Goal: Information Seeking & Learning: Learn about a topic

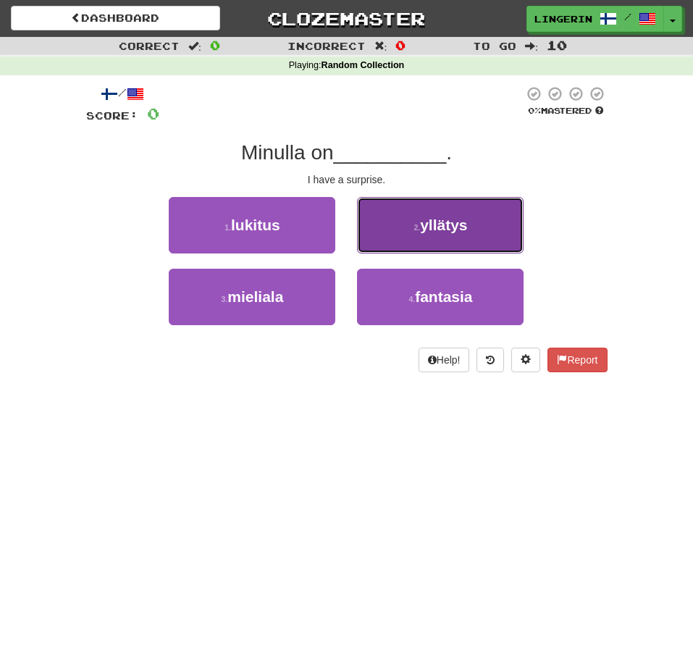
click at [458, 232] on span "yllätys" at bounding box center [443, 225] width 47 height 17
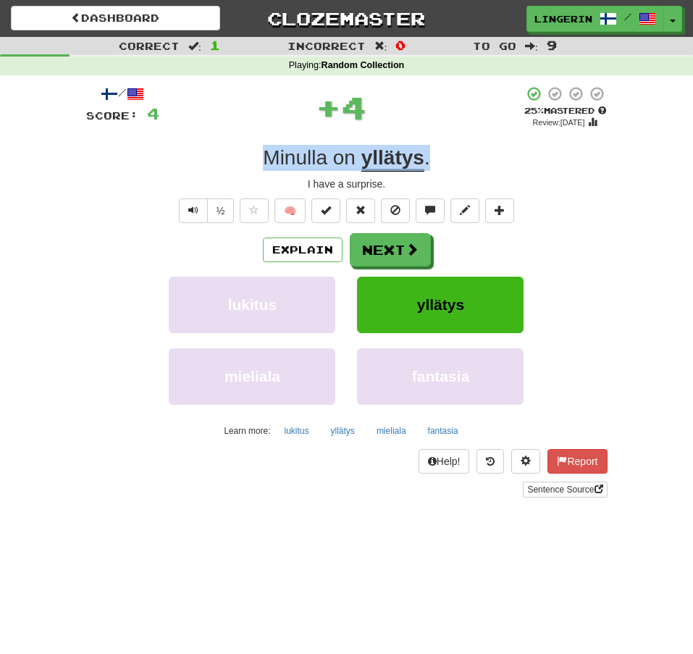
drag, startPoint x: 453, startPoint y: 167, endPoint x: 264, endPoint y: 154, distance: 189.5
click at [265, 154] on div "Minulla on yllätys ." at bounding box center [346, 158] width 521 height 26
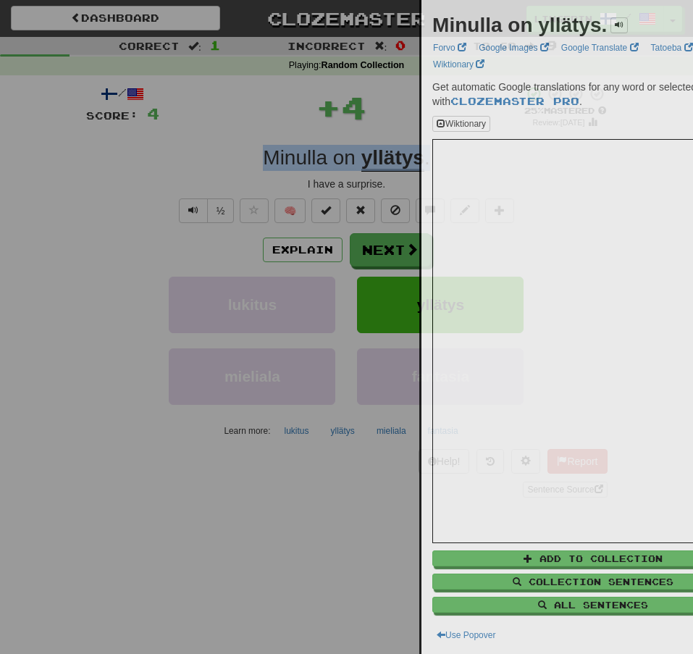
copy div "Minulla on yllätys ."
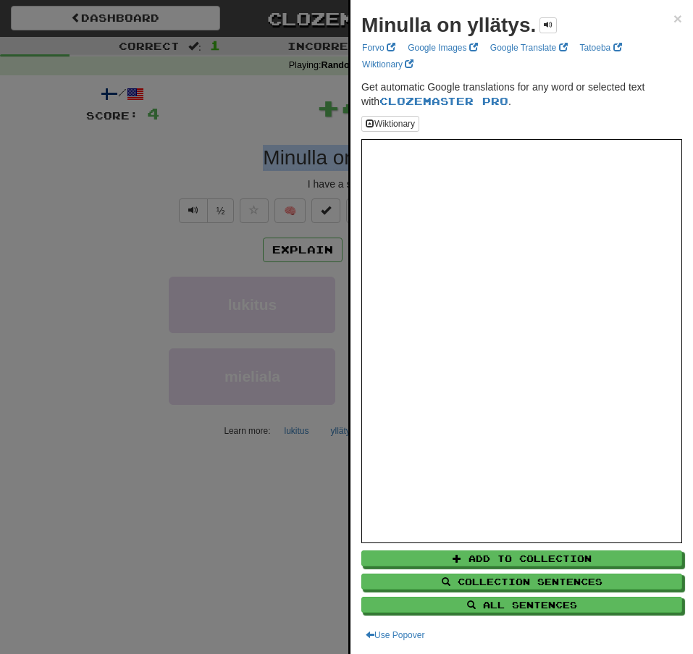
click at [165, 154] on div at bounding box center [346, 327] width 693 height 654
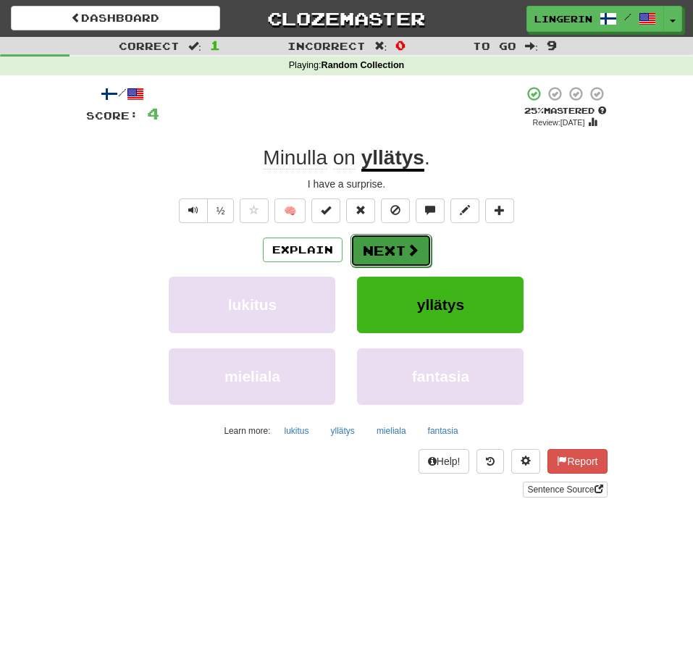
click at [389, 245] on button "Next" at bounding box center [391, 250] width 81 height 33
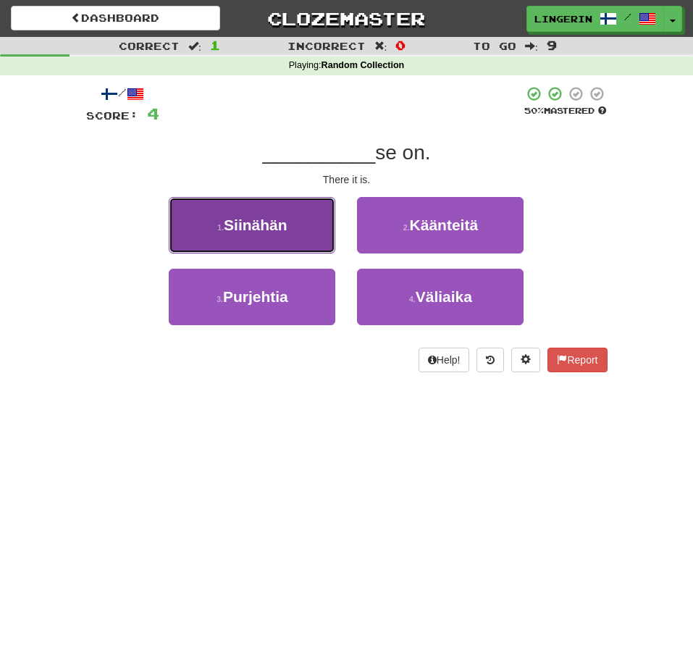
click at [318, 216] on button "1 . Siinähän" at bounding box center [252, 225] width 167 height 56
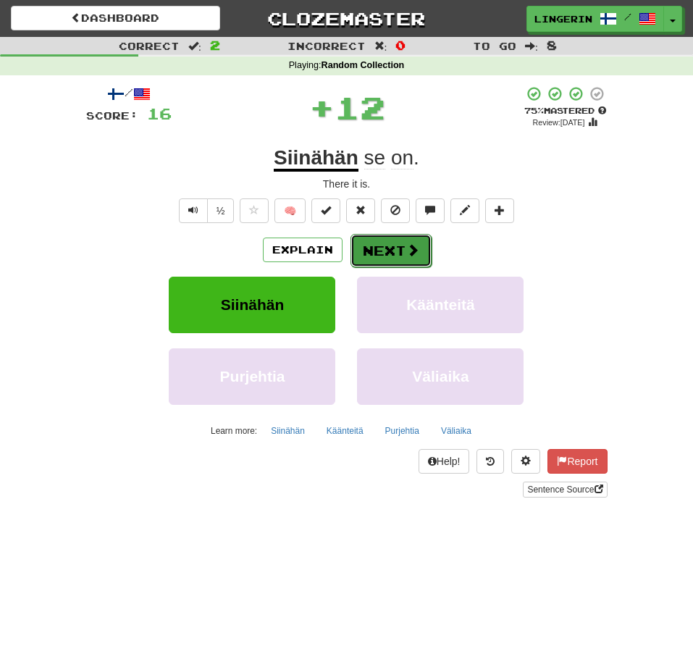
click at [404, 254] on button "Next" at bounding box center [391, 250] width 81 height 33
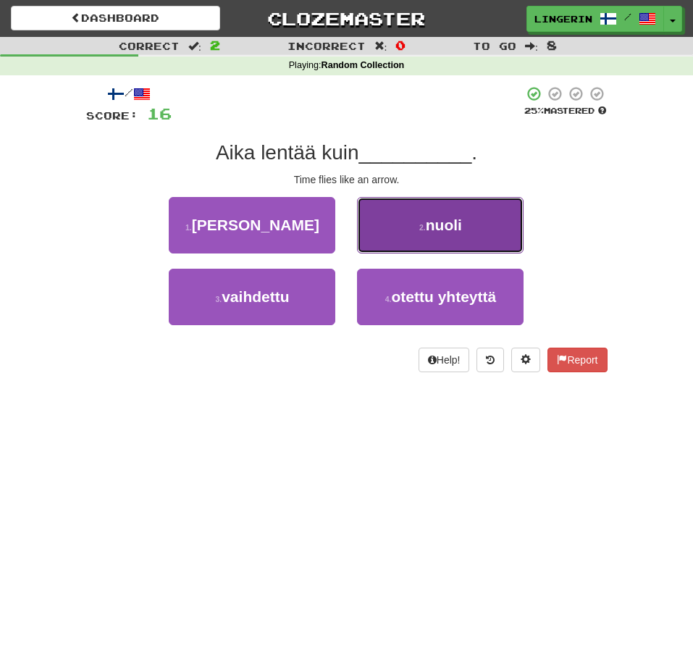
click at [436, 224] on span "nuoli" at bounding box center [444, 225] width 36 height 17
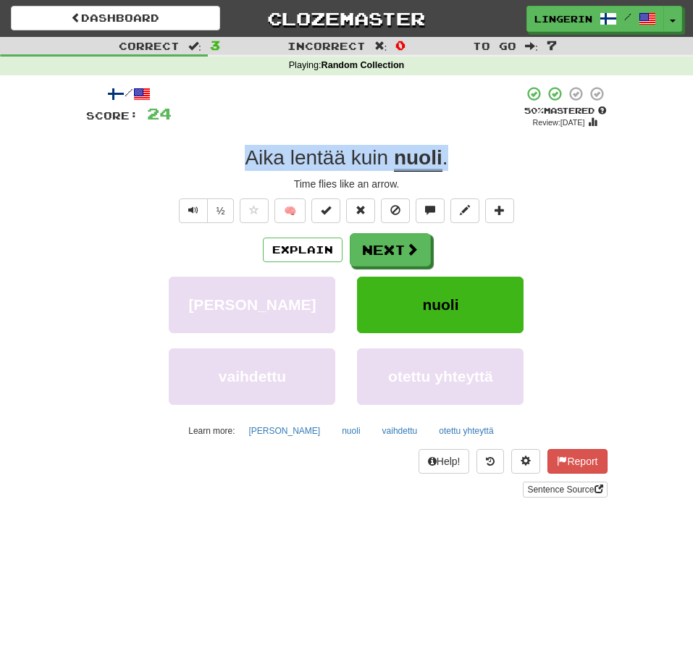
drag, startPoint x: 453, startPoint y: 169, endPoint x: 194, endPoint y: 155, distance: 259.7
click at [194, 155] on div "Aika lentää kuin nuoli ." at bounding box center [346, 158] width 521 height 26
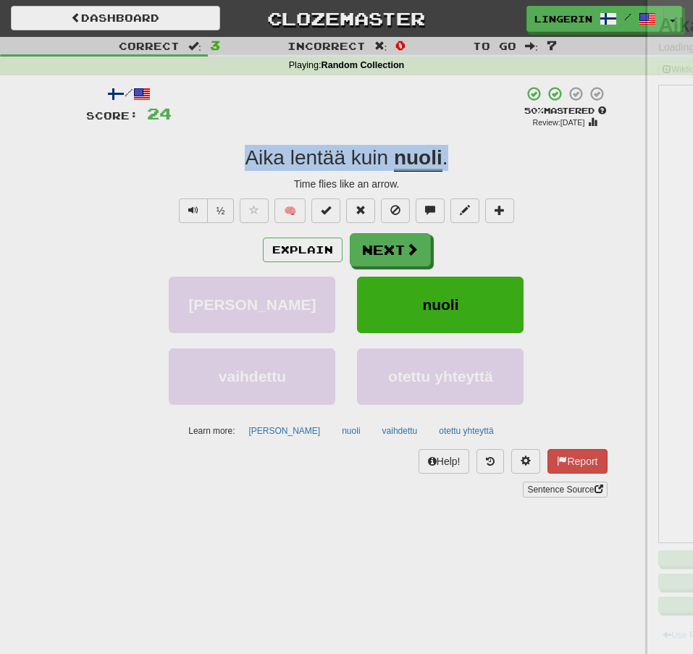
copy div "Aika lentää kuin nuoli ."
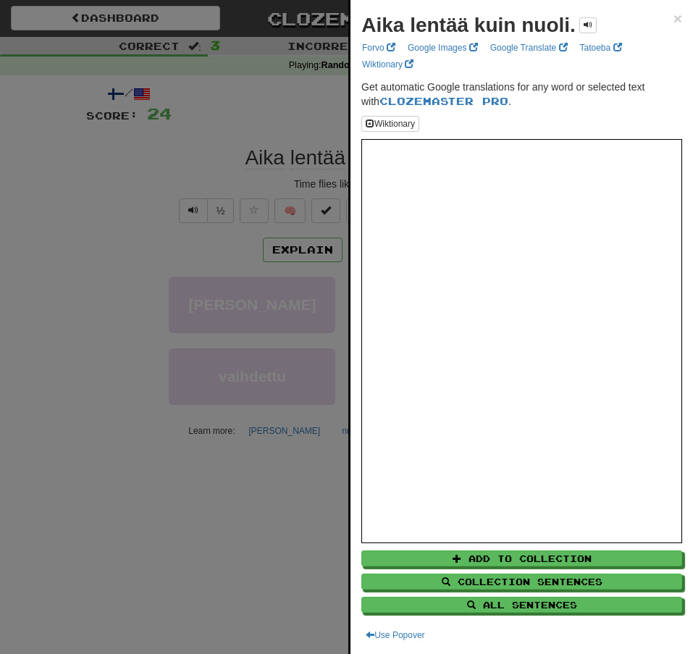
click at [133, 139] on div at bounding box center [346, 327] width 693 height 654
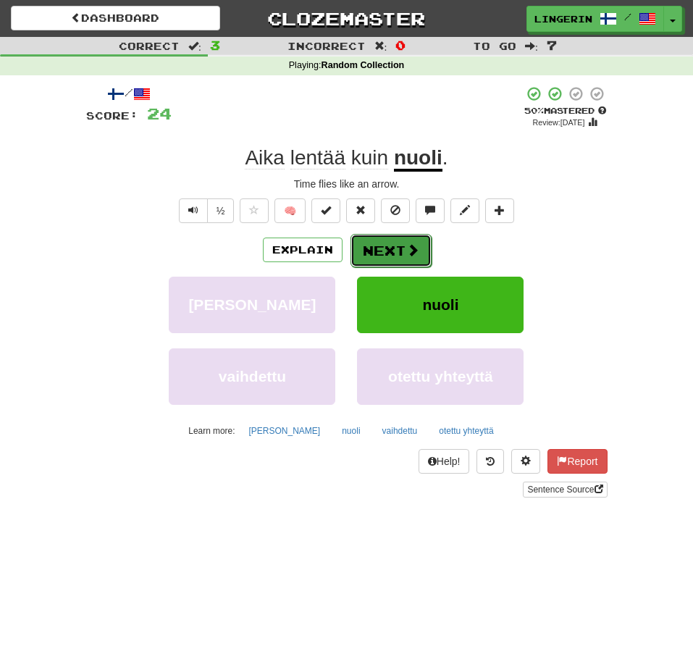
click at [398, 259] on button "Next" at bounding box center [391, 250] width 81 height 33
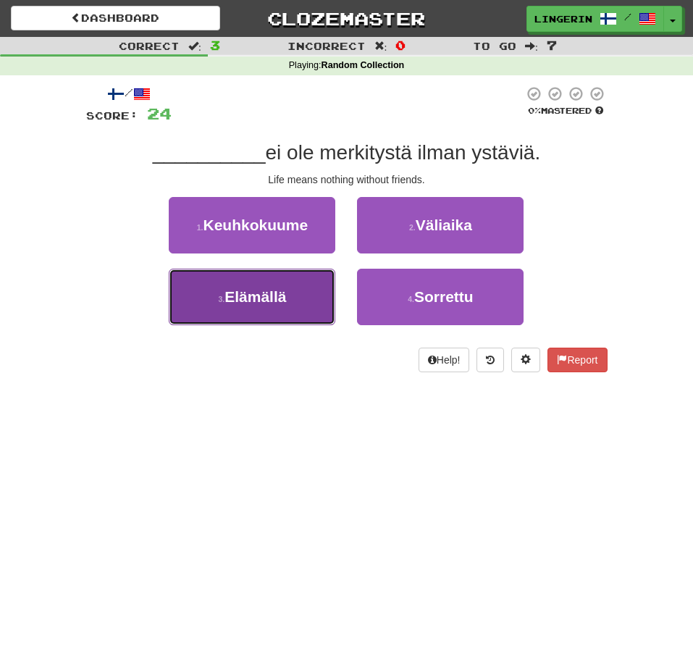
click at [323, 302] on button "3 . [GEOGRAPHIC_DATA]" at bounding box center [252, 297] width 167 height 56
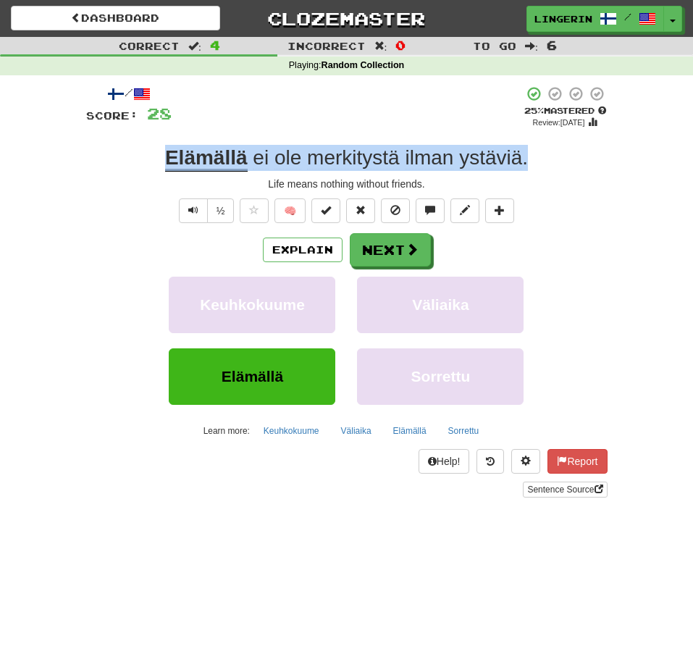
drag, startPoint x: 540, startPoint y: 164, endPoint x: 144, endPoint y: 146, distance: 396.6
click at [146, 146] on div "Elämällä ei ole merkitystä ilman ystäviä ." at bounding box center [346, 158] width 521 height 26
copy div "Elämällä ei ole merkitystä ilman ystäviä ."
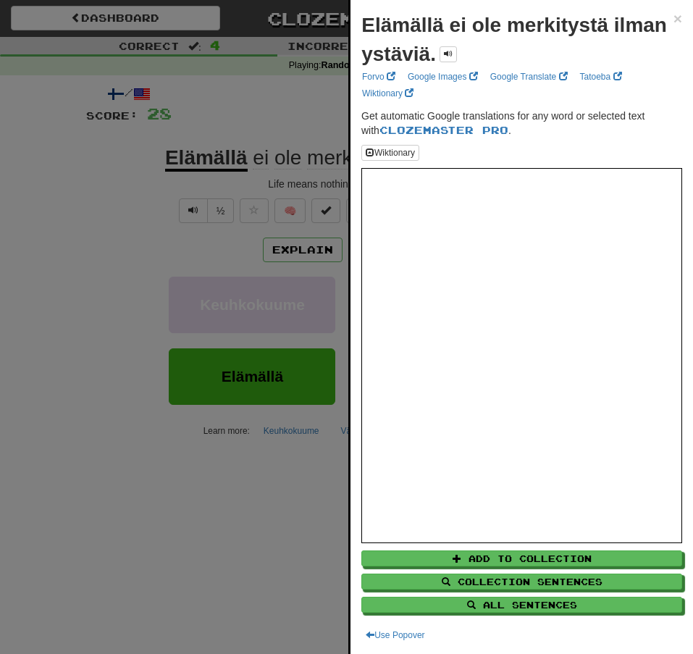
click at [50, 177] on div at bounding box center [346, 327] width 693 height 654
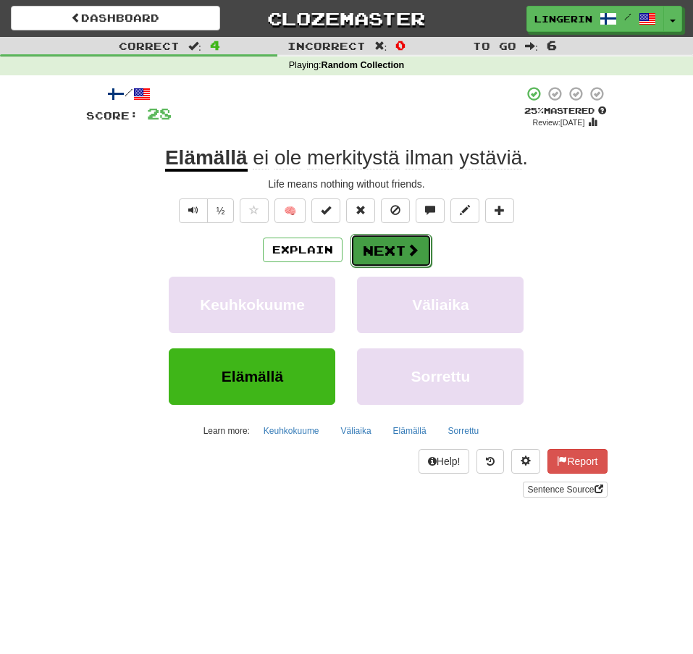
click at [362, 256] on button "Next" at bounding box center [391, 250] width 81 height 33
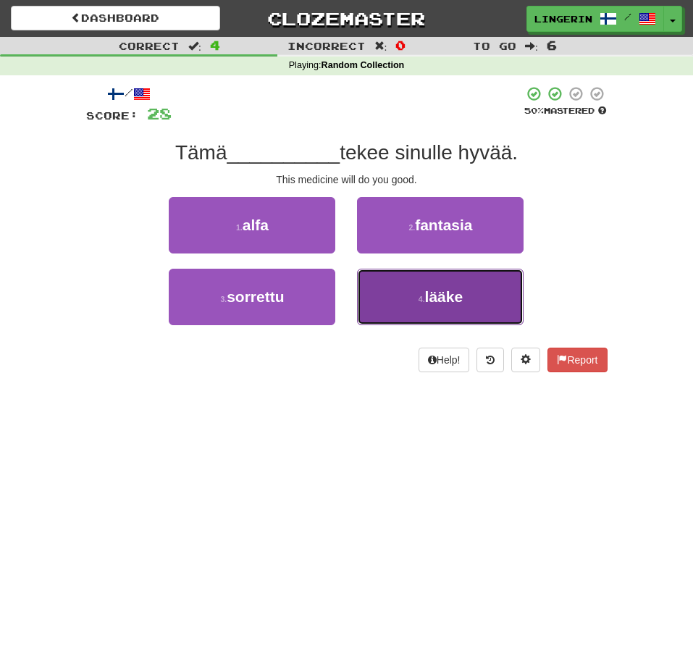
click at [408, 301] on button "4 . lääke" at bounding box center [440, 297] width 167 height 56
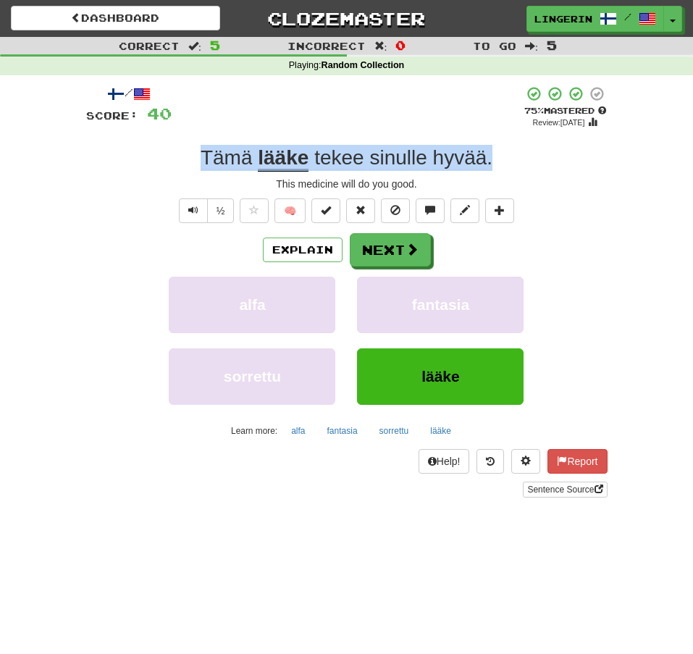
drag, startPoint x: 500, startPoint y: 164, endPoint x: 176, endPoint y: 156, distance: 323.9
click at [176, 156] on div "Tämä lääke tekee sinulle hyvää ." at bounding box center [346, 158] width 521 height 26
copy div "Tämä lääke tekee sinulle hyvää ."
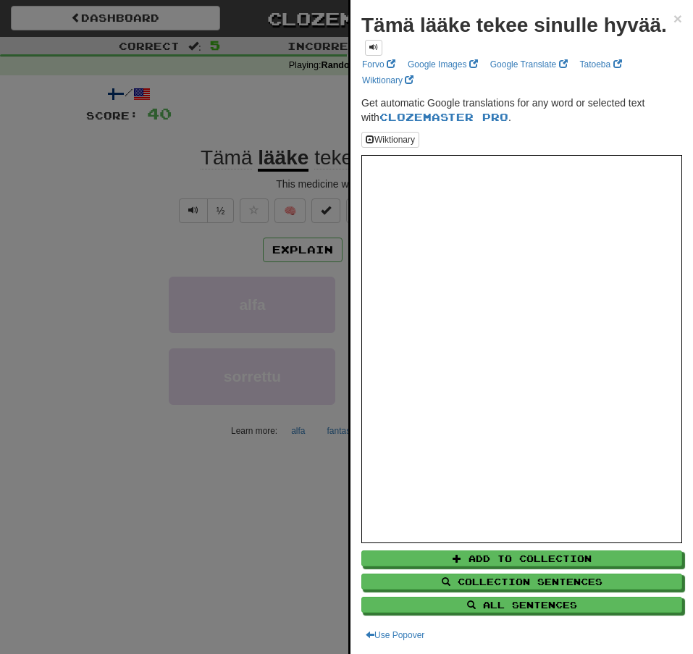
click at [33, 166] on div at bounding box center [346, 327] width 693 height 654
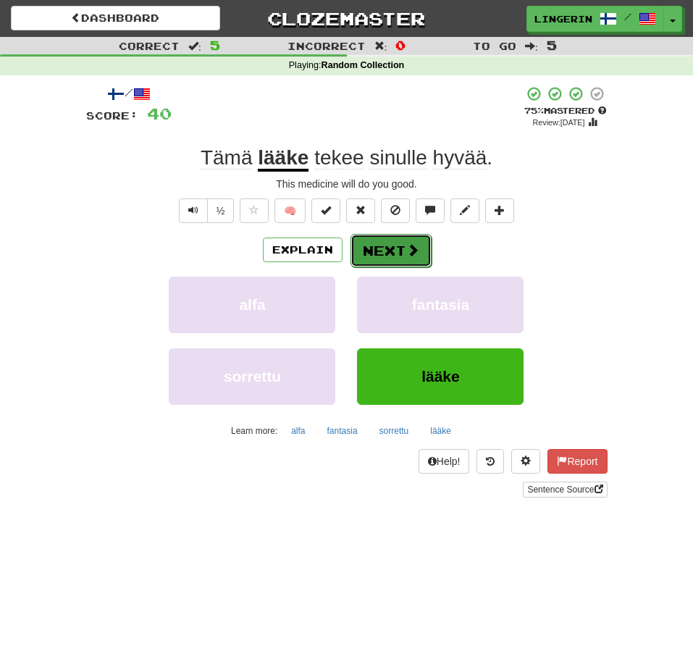
click at [410, 250] on span at bounding box center [412, 249] width 13 height 13
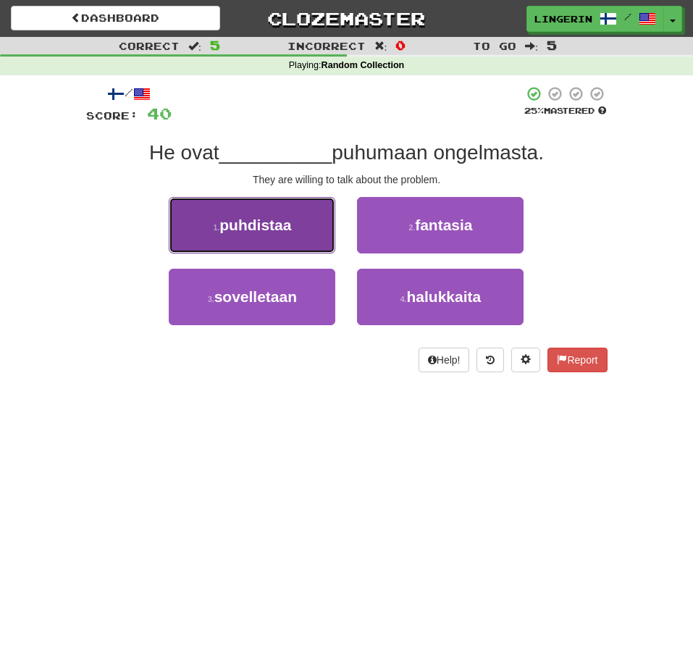
click at [298, 227] on button "1 . puhdistaa" at bounding box center [252, 225] width 167 height 56
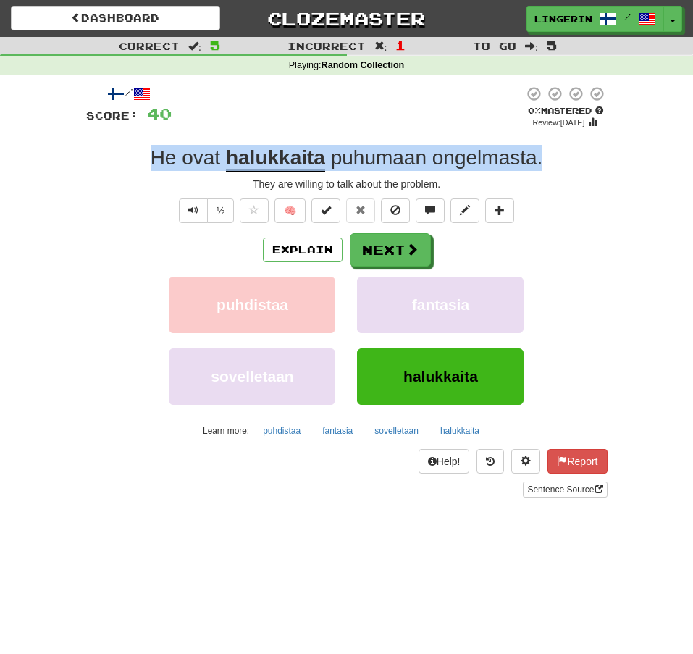
drag, startPoint x: 537, startPoint y: 167, endPoint x: 125, endPoint y: 151, distance: 411.7
click at [125, 151] on div "He ovat halukkaita puhumaan ongelmasta ." at bounding box center [346, 158] width 521 height 26
copy div "He ovat halukkaita puhumaan ongelmasta ."
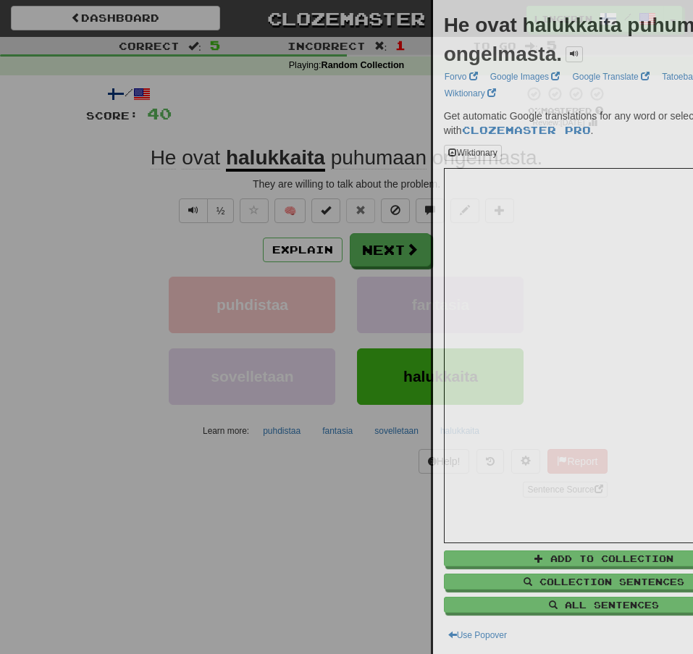
click at [50, 181] on div at bounding box center [346, 327] width 693 height 654
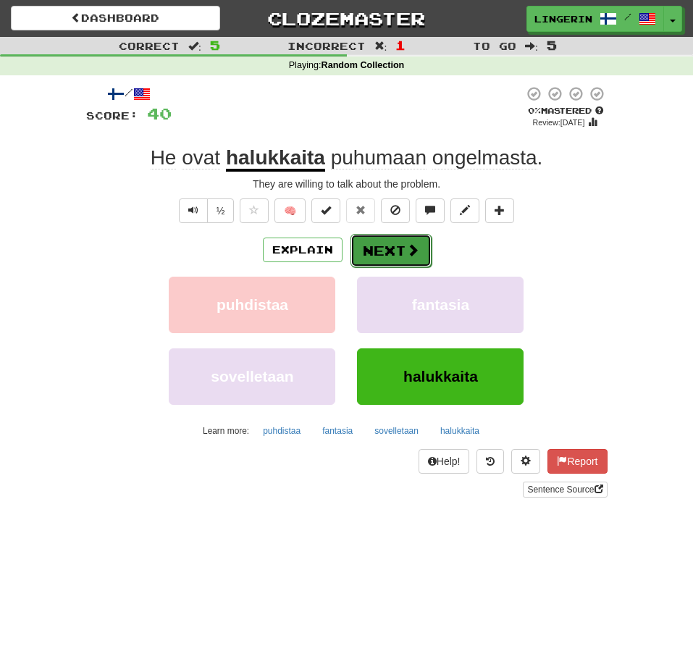
click at [382, 252] on button "Next" at bounding box center [391, 250] width 81 height 33
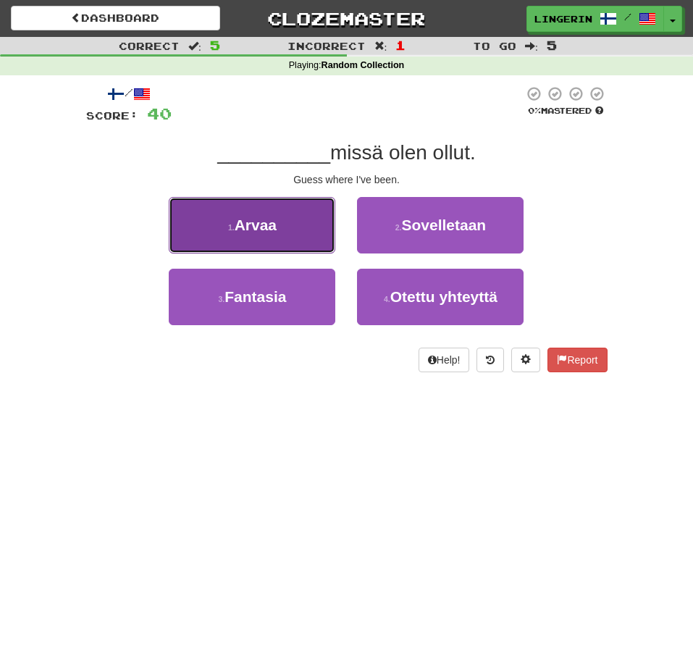
click at [298, 227] on button "1 . [GEOGRAPHIC_DATA]" at bounding box center [252, 225] width 167 height 56
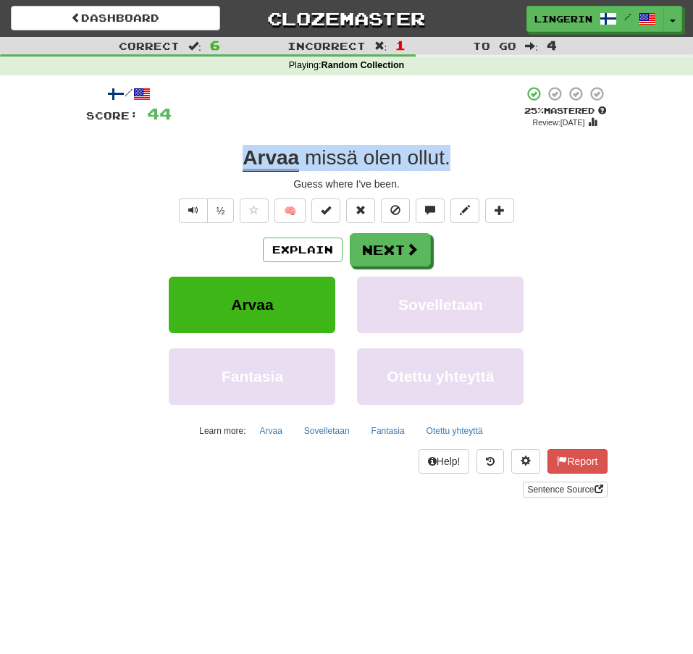
drag, startPoint x: 481, startPoint y: 166, endPoint x: 150, endPoint y: 148, distance: 331.5
click at [150, 148] on div "Arvaa missä olen ollut ." at bounding box center [346, 158] width 521 height 26
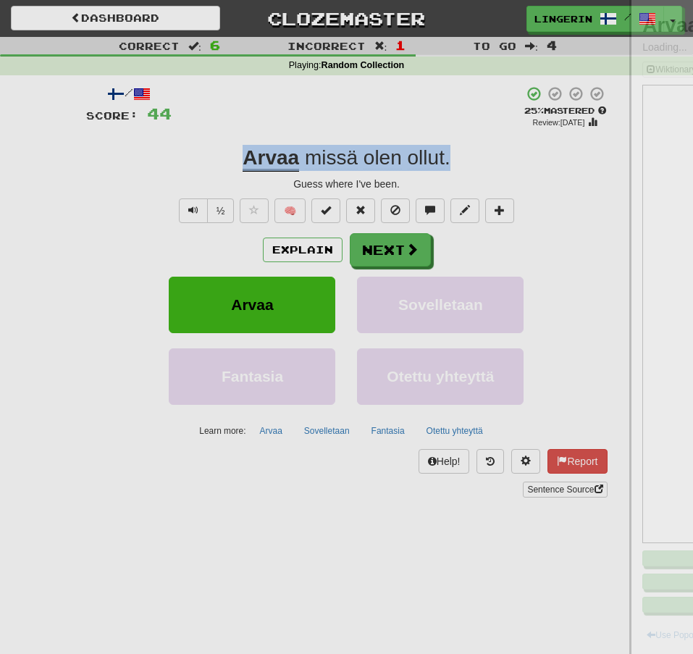
copy div "Arvaa missä olen ollut ."
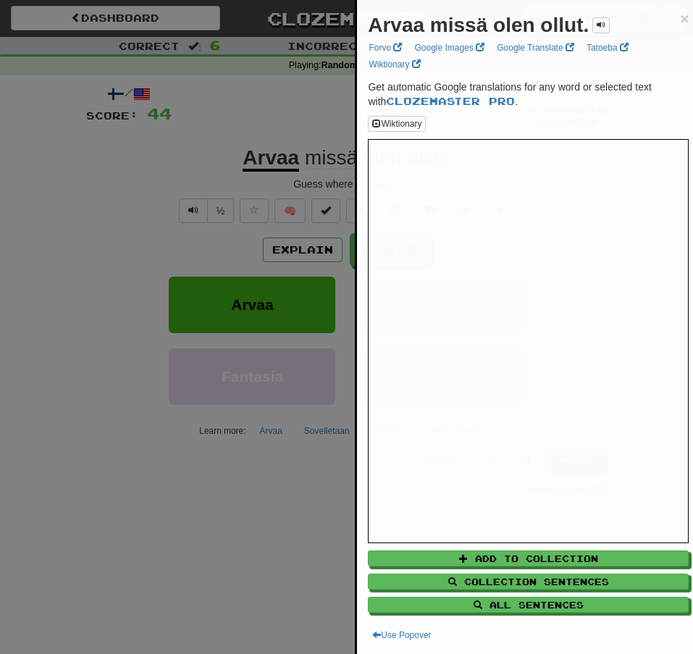
drag, startPoint x: 127, startPoint y: 154, endPoint x: 188, endPoint y: 177, distance: 65.1
click at [127, 154] on div at bounding box center [346, 327] width 693 height 654
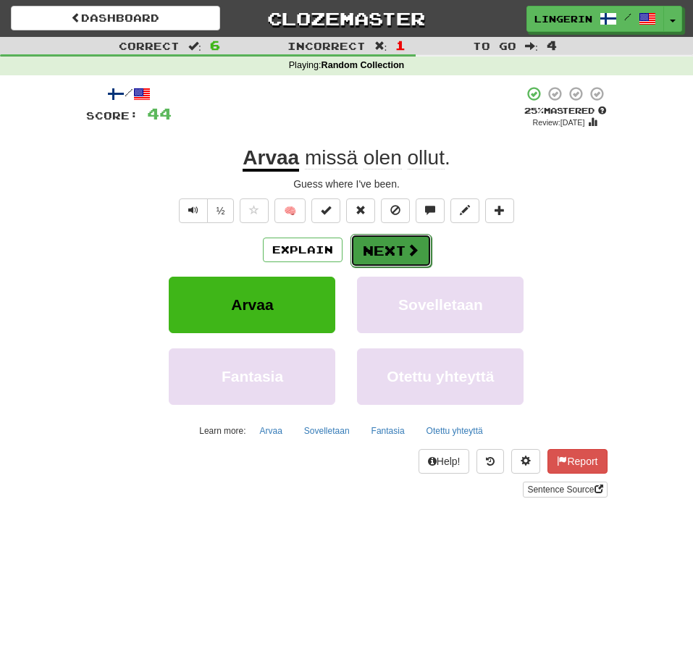
click at [390, 255] on button "Next" at bounding box center [391, 250] width 81 height 33
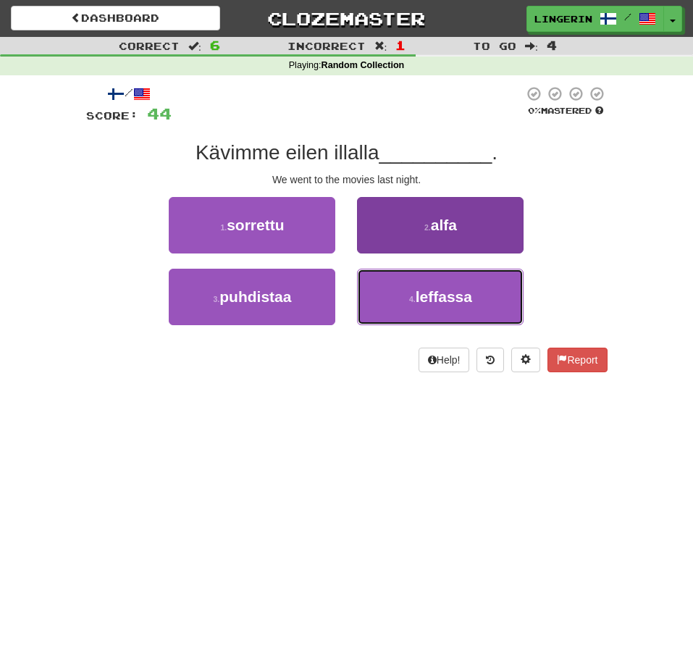
click at [482, 298] on button "4 . leffassa" at bounding box center [440, 297] width 167 height 56
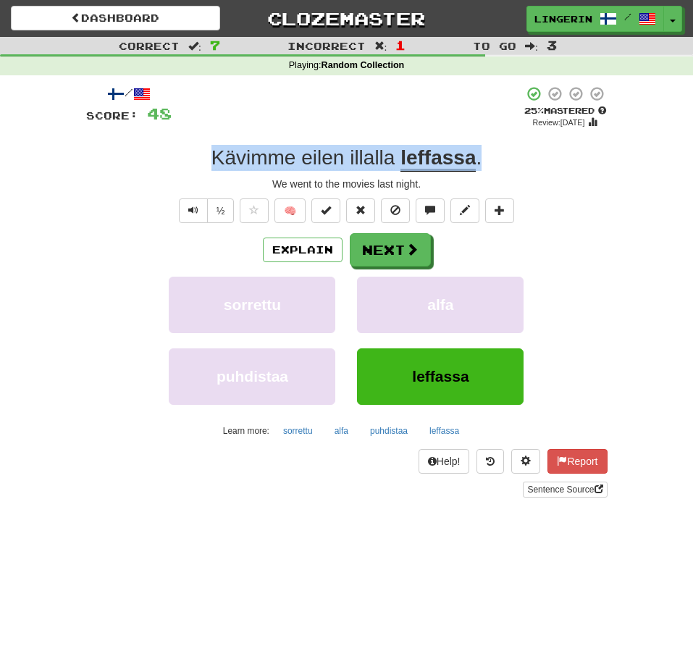
drag, startPoint x: 496, startPoint y: 168, endPoint x: 152, endPoint y: 153, distance: 344.4
click at [152, 153] on div "Kävimme eilen illalla [GEOGRAPHIC_DATA] ." at bounding box center [346, 158] width 521 height 26
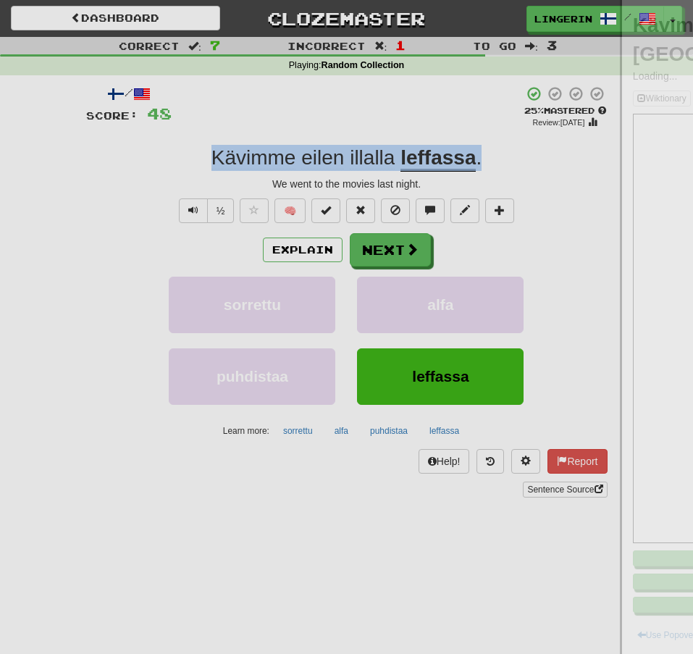
copy div "Kävimme eilen illalla [GEOGRAPHIC_DATA] ."
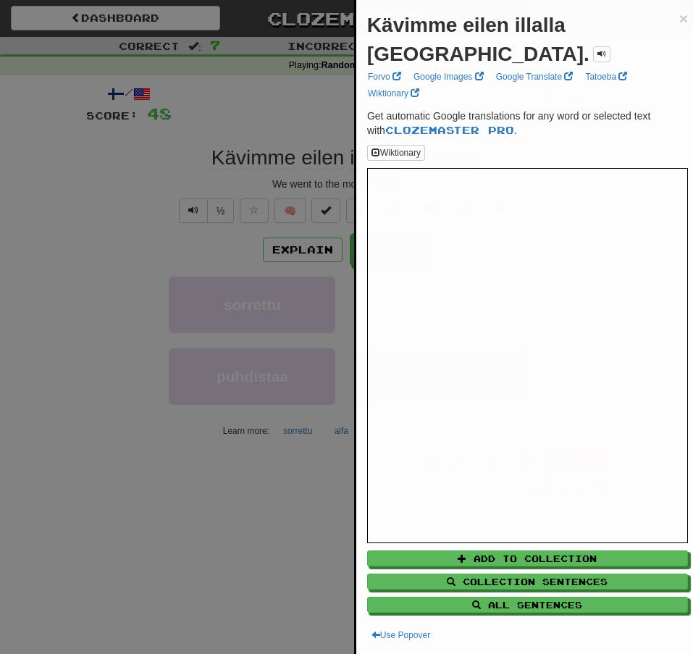
drag, startPoint x: 63, startPoint y: 162, endPoint x: 114, endPoint y: 178, distance: 53.4
click at [63, 161] on div at bounding box center [346, 327] width 693 height 654
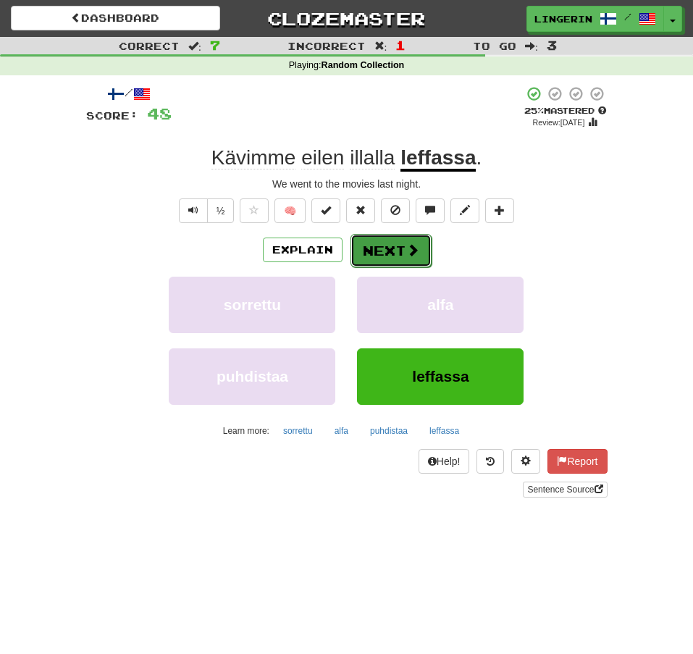
click at [406, 250] on span at bounding box center [412, 249] width 13 height 13
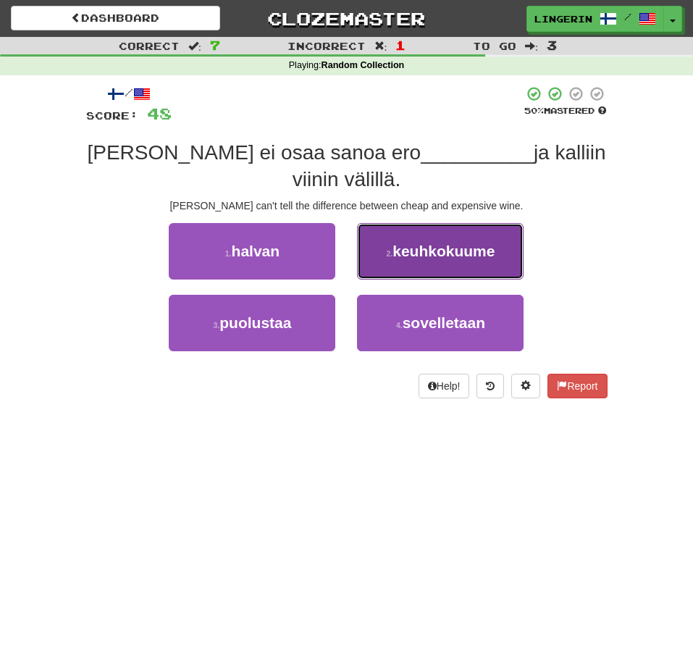
click at [456, 237] on button "2 . keuhkokuume" at bounding box center [440, 251] width 167 height 56
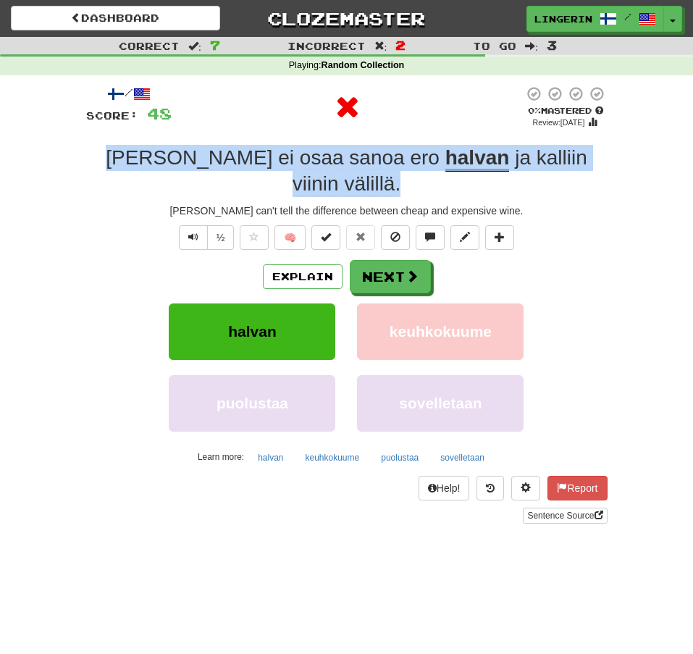
drag, startPoint x: 596, startPoint y: 164, endPoint x: 75, endPoint y: 143, distance: 521.9
click at [86, 146] on div "/ Score: 48 0 % Mastered Review: [DATE] Tom ei osaa sanoa ero halvan ja kalliin…" at bounding box center [346, 309] width 521 height 469
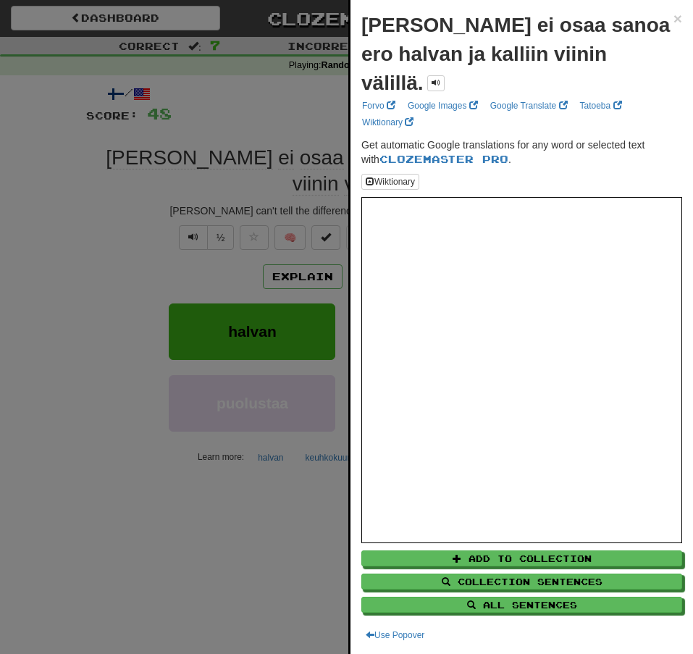
click at [84, 238] on div at bounding box center [346, 327] width 693 height 654
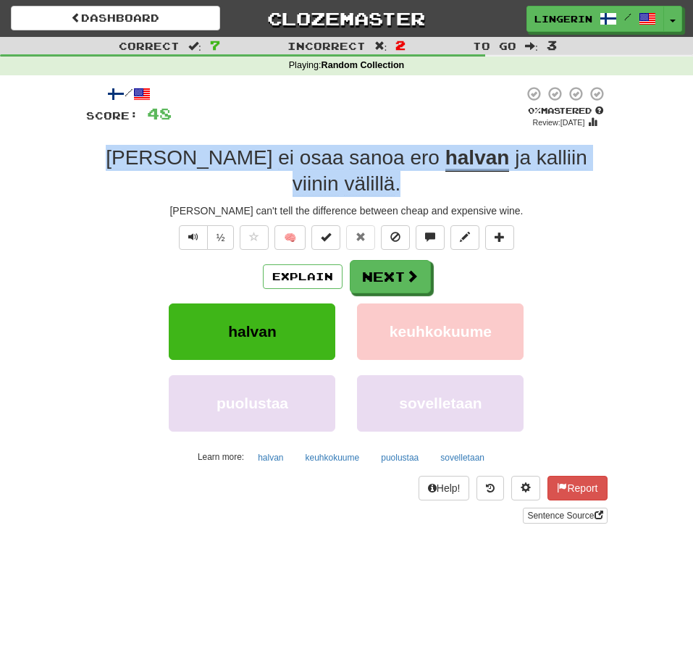
drag, startPoint x: 599, startPoint y: 163, endPoint x: 77, endPoint y: 166, distance: 522.2
click at [86, 165] on div "/ Score: 48 0 % Mastered Review: [DATE] Tom ei osaa sanoa ero halvan ja kalliin…" at bounding box center [346, 309] width 521 height 469
copy div "[PERSON_NAME] ei osaa sanoa ero halvan ja kalliin viinin välillä ."
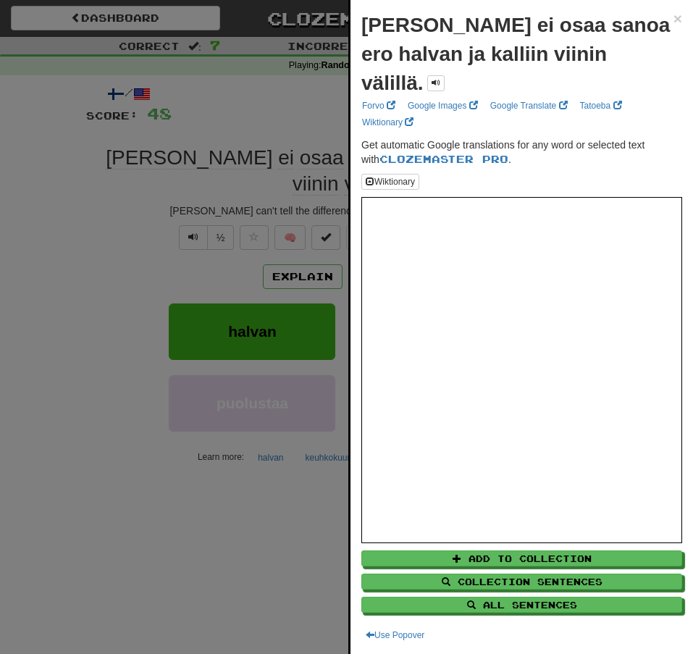
click at [0, 202] on div at bounding box center [346, 327] width 693 height 654
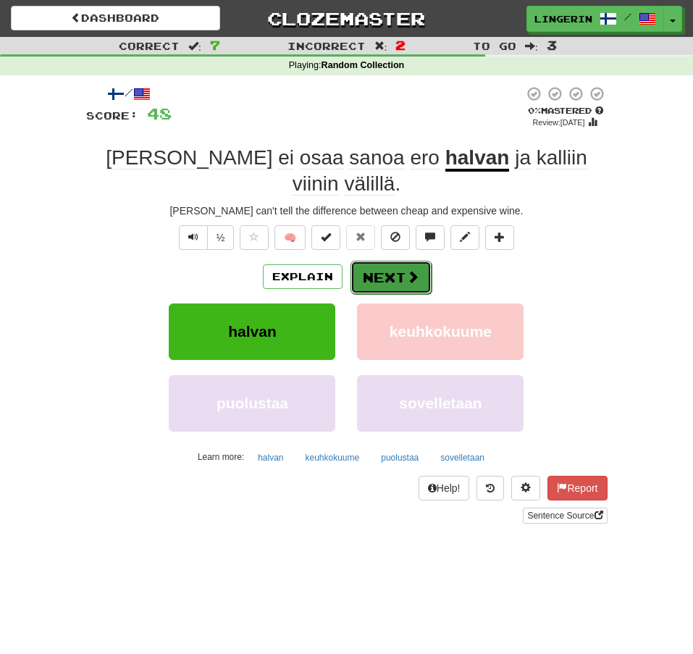
click at [403, 261] on button "Next" at bounding box center [391, 277] width 81 height 33
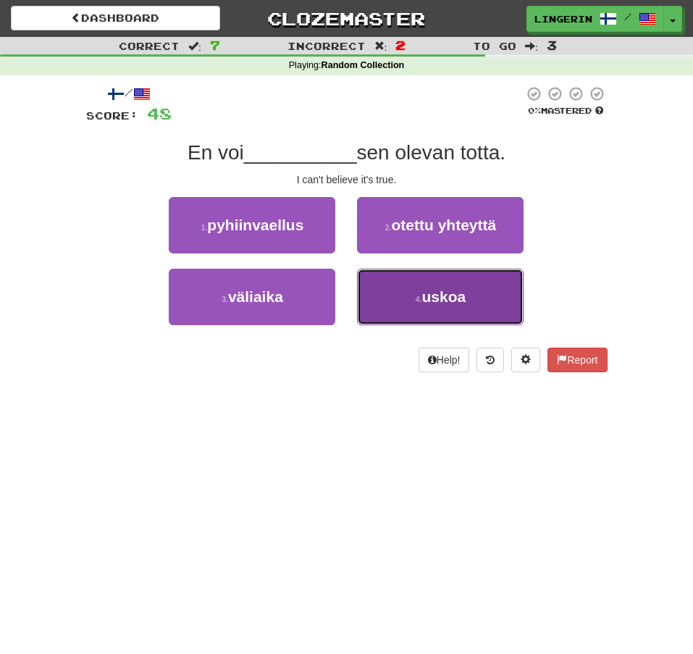
click at [477, 302] on button "4 . uskoa" at bounding box center [440, 297] width 167 height 56
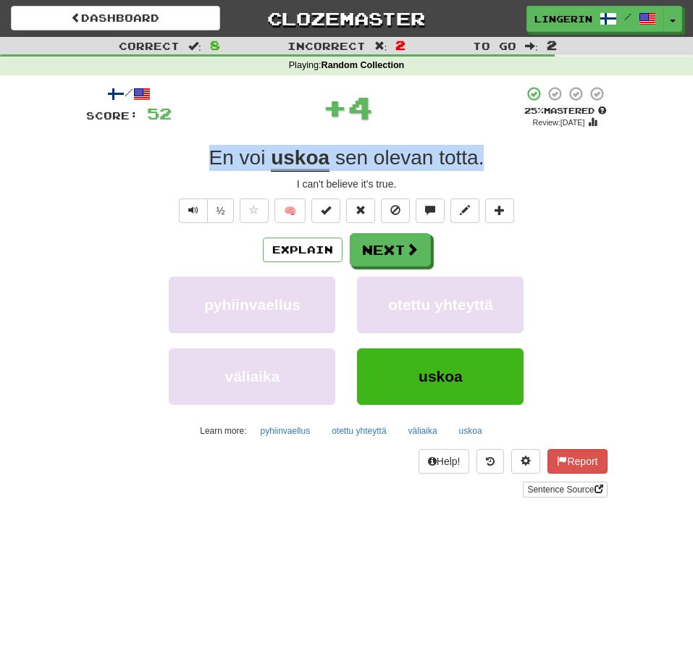
drag, startPoint x: 492, startPoint y: 167, endPoint x: 144, endPoint y: 158, distance: 347.8
click at [146, 158] on div "En voi uskoa sen olevan totta ." at bounding box center [346, 158] width 521 height 26
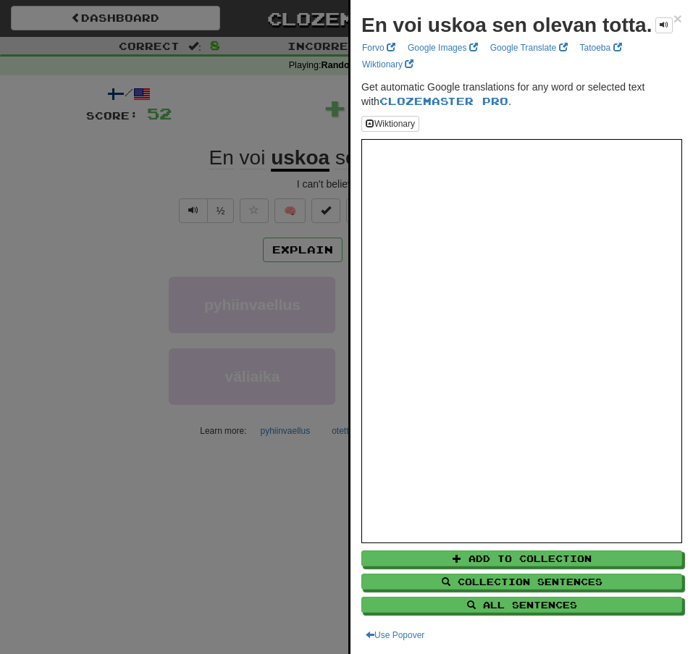
click at [66, 148] on div at bounding box center [346, 327] width 693 height 654
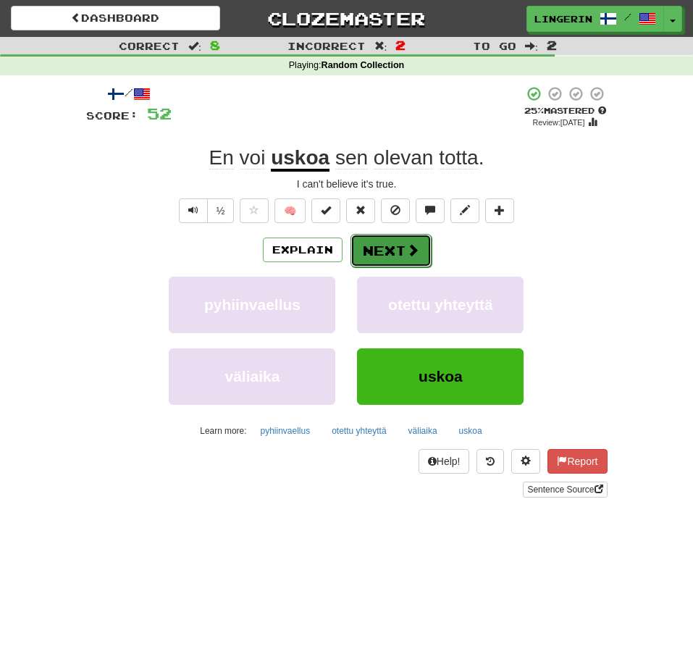
click at [382, 253] on button "Next" at bounding box center [391, 250] width 81 height 33
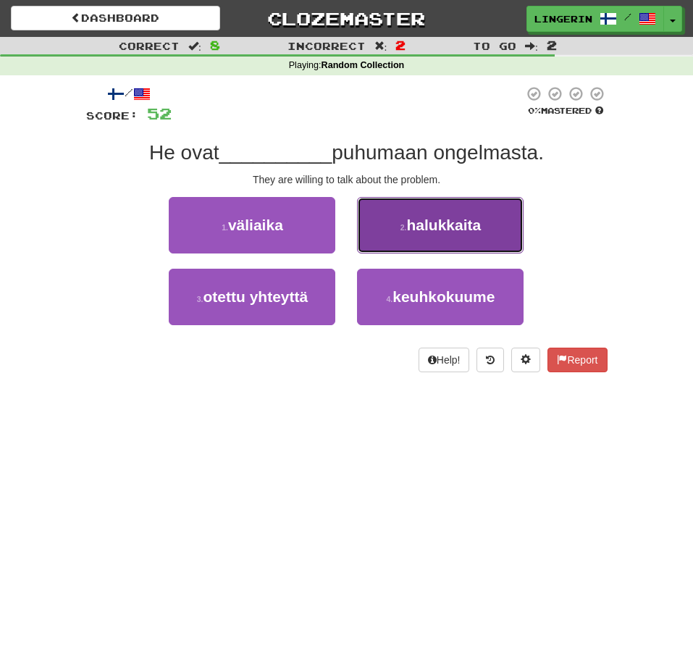
click at [456, 239] on button "2 . halukkaita" at bounding box center [440, 225] width 167 height 56
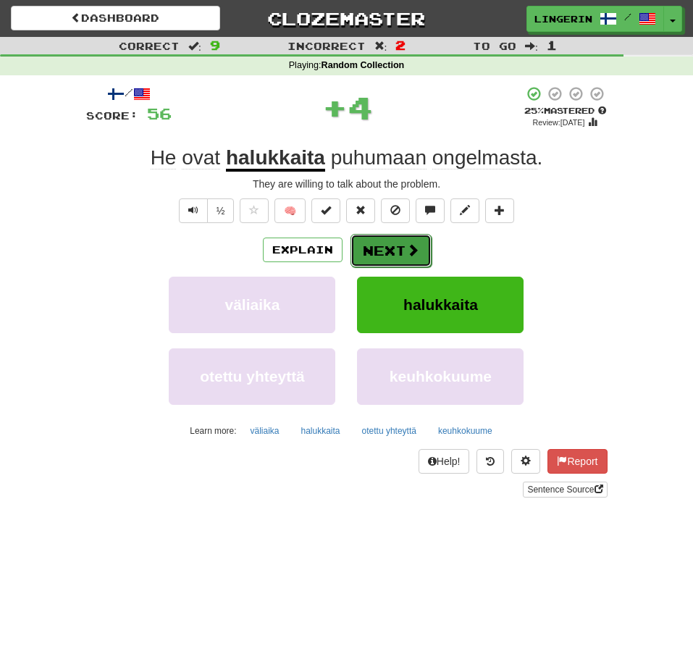
click at [393, 258] on button "Next" at bounding box center [391, 250] width 81 height 33
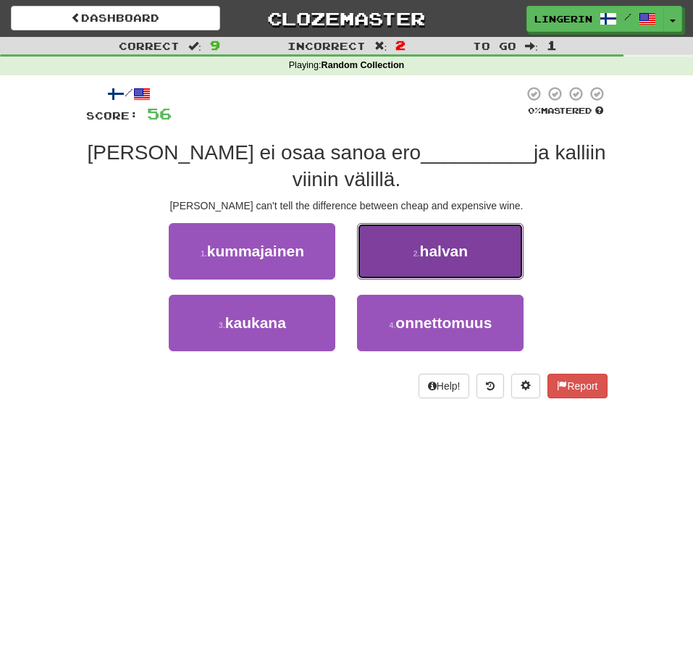
click at [472, 236] on button "2 . halvan" at bounding box center [440, 251] width 167 height 56
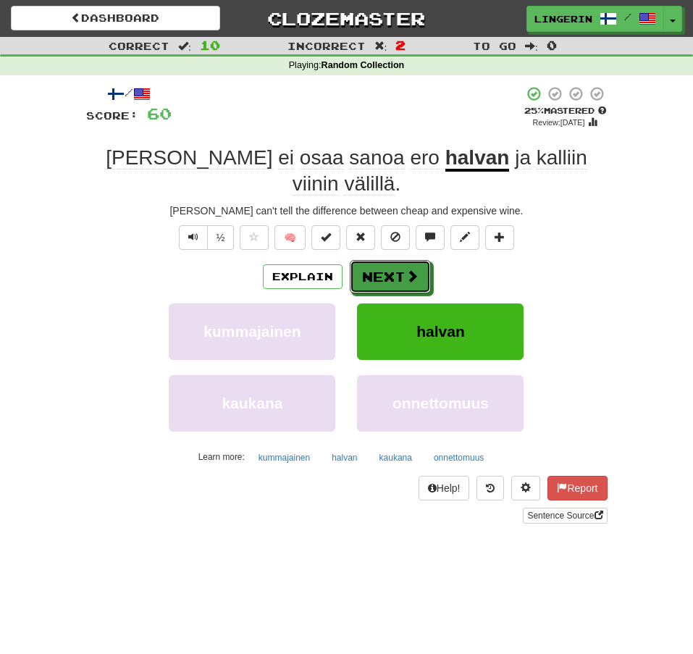
click at [398, 260] on button "Next" at bounding box center [390, 276] width 81 height 33
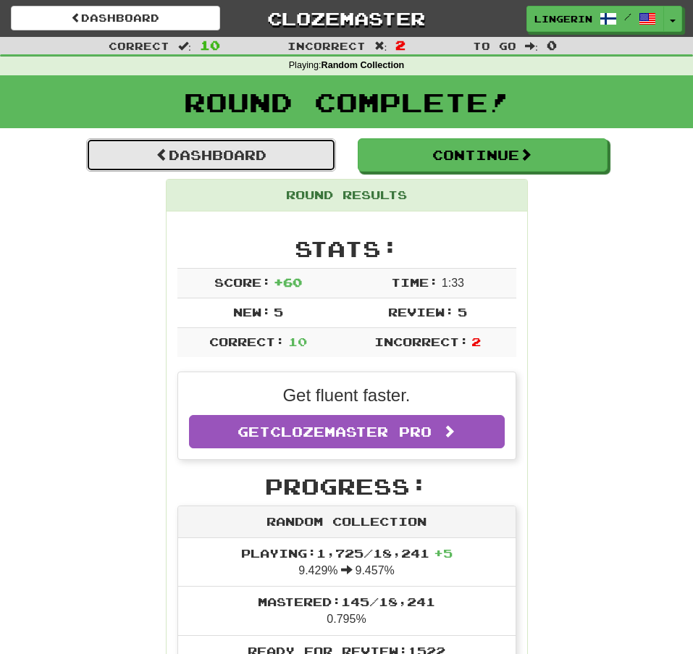
click at [289, 166] on link "Dashboard" at bounding box center [211, 154] width 250 height 33
